Goal: Navigation & Orientation: Find specific page/section

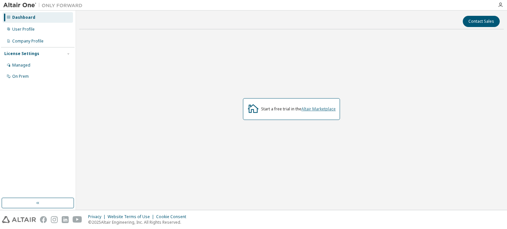
click at [309, 110] on link "Altair Marketplace" at bounding box center [318, 109] width 34 height 6
